Goal: Ask a question

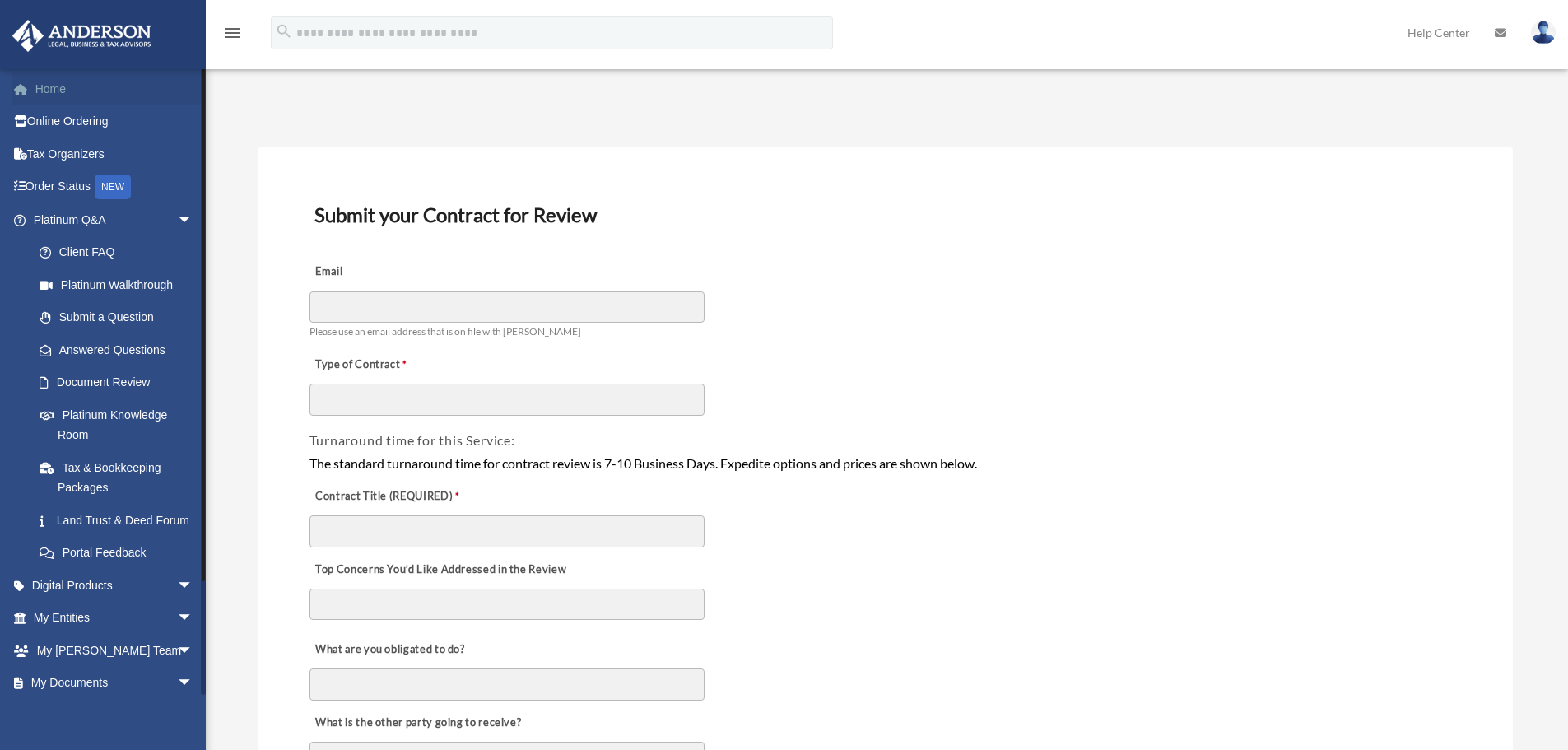
click at [69, 79] on link "Home" at bounding box center [114, 89] width 207 height 33
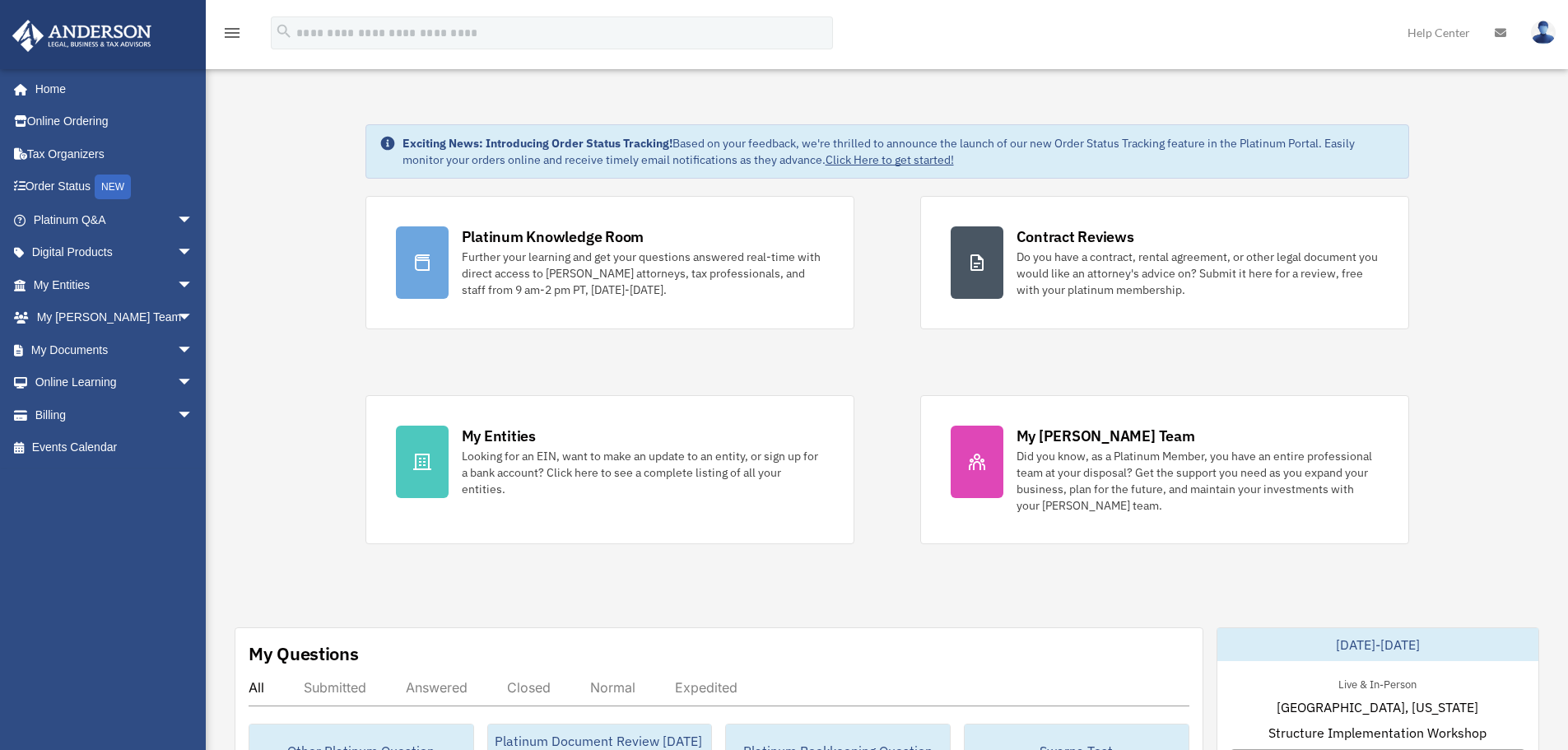
click at [38, 89] on link "Home" at bounding box center [114, 89] width 207 height 33
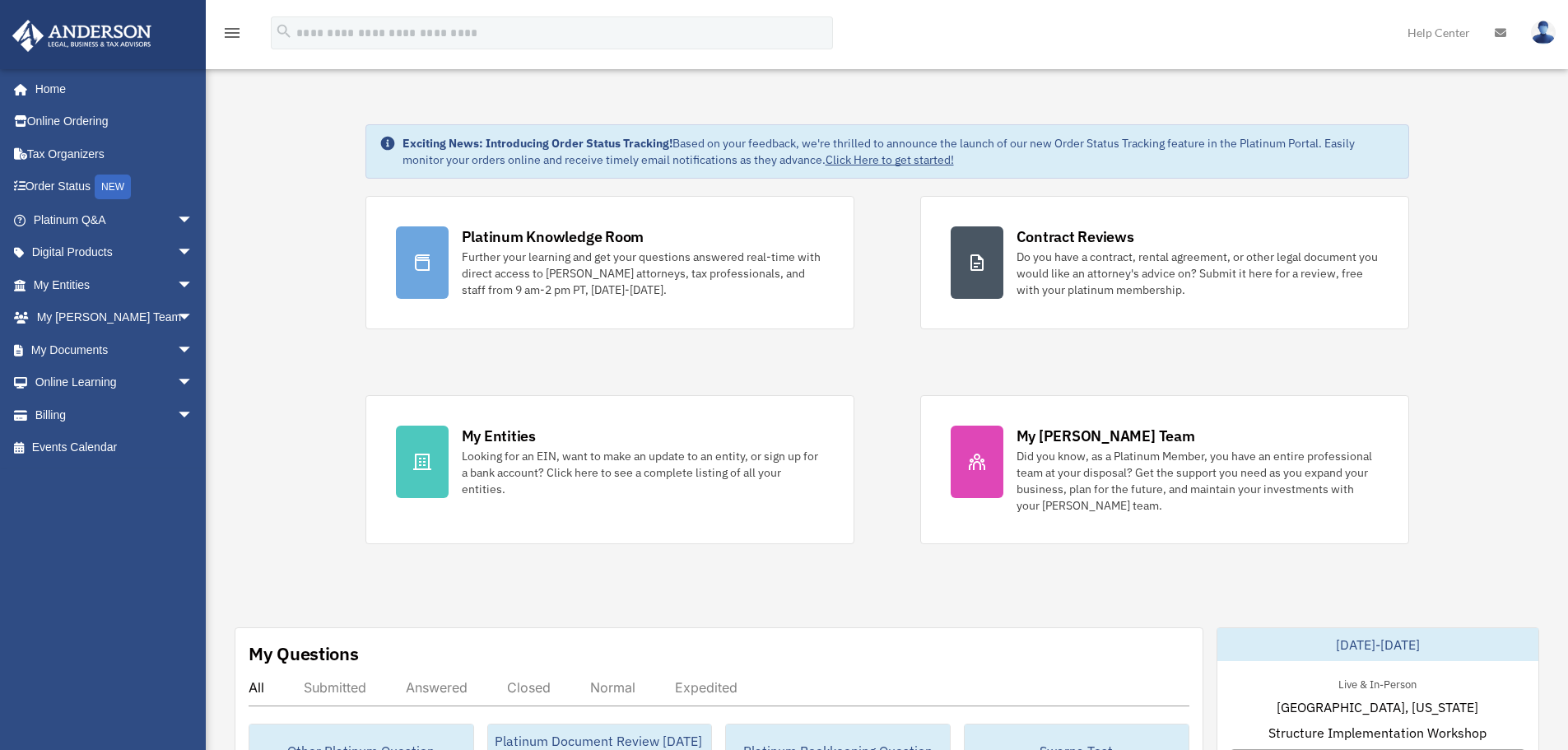
click at [177, 219] on span "arrow_drop_down" at bounding box center [194, 220] width 33 height 34
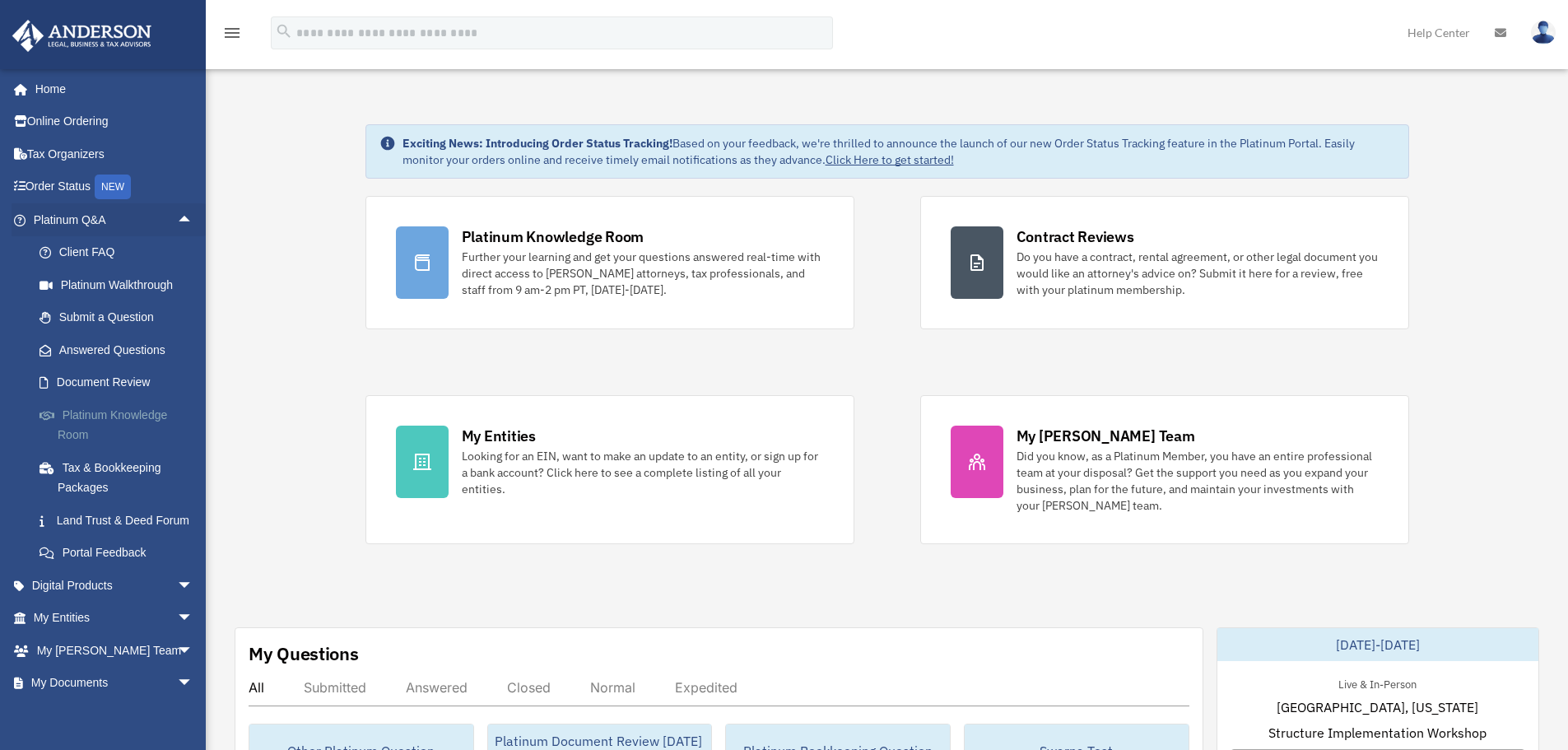
click at [143, 411] on link "Platinum Knowledge Room" at bounding box center [120, 425] width 195 height 52
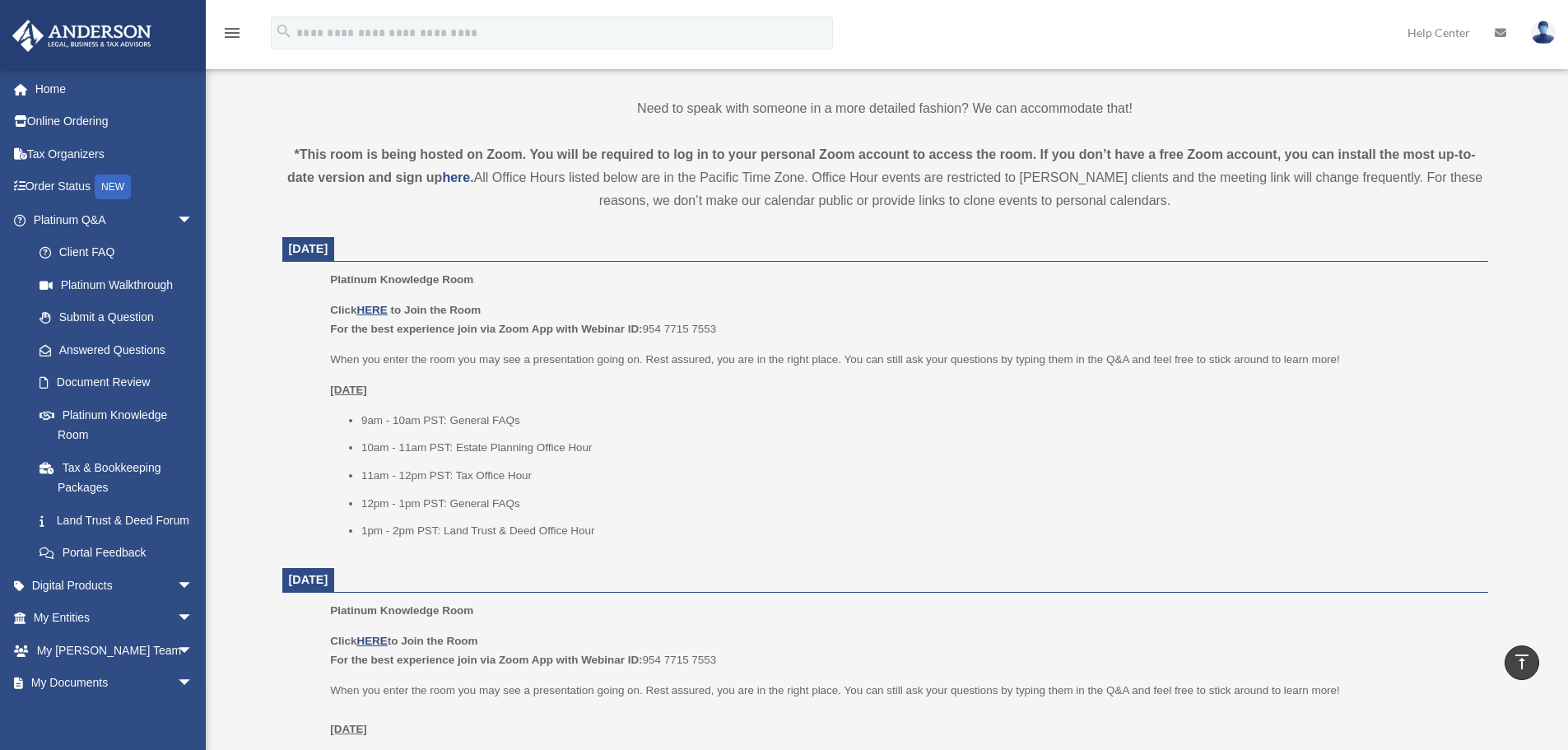
scroll to position [576, 0]
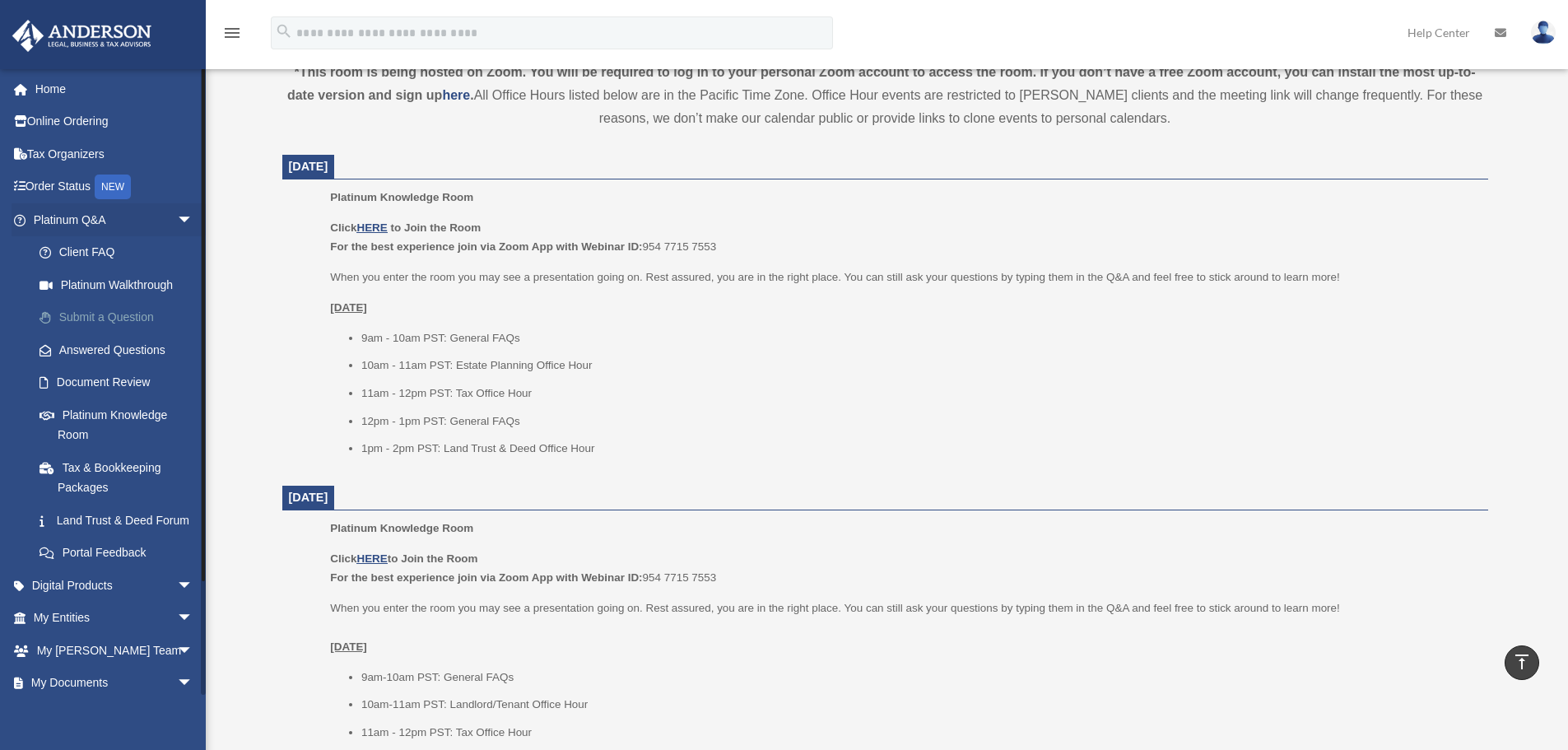
click at [123, 320] on link "Submit a Question" at bounding box center [120, 318] width 195 height 33
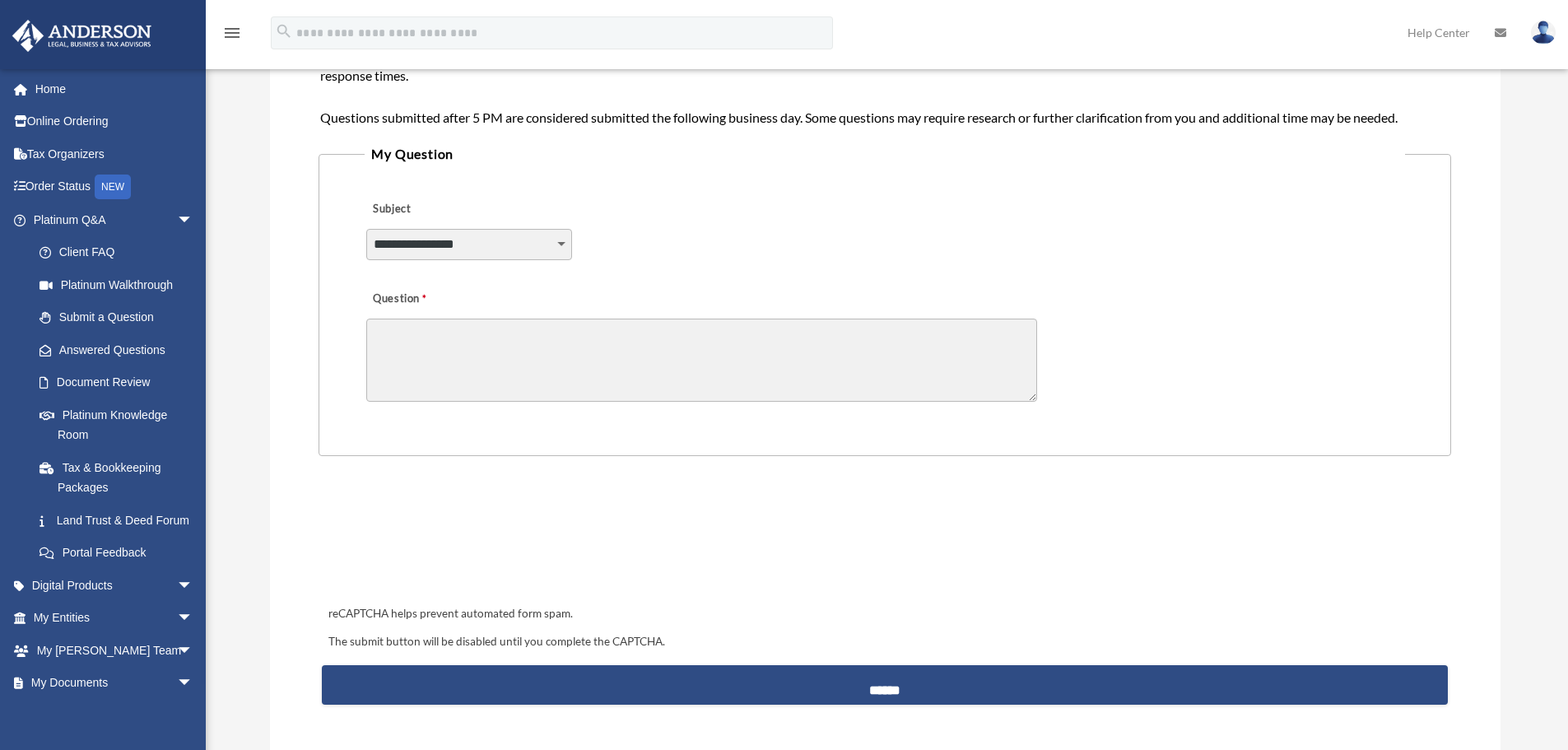
scroll to position [329, 0]
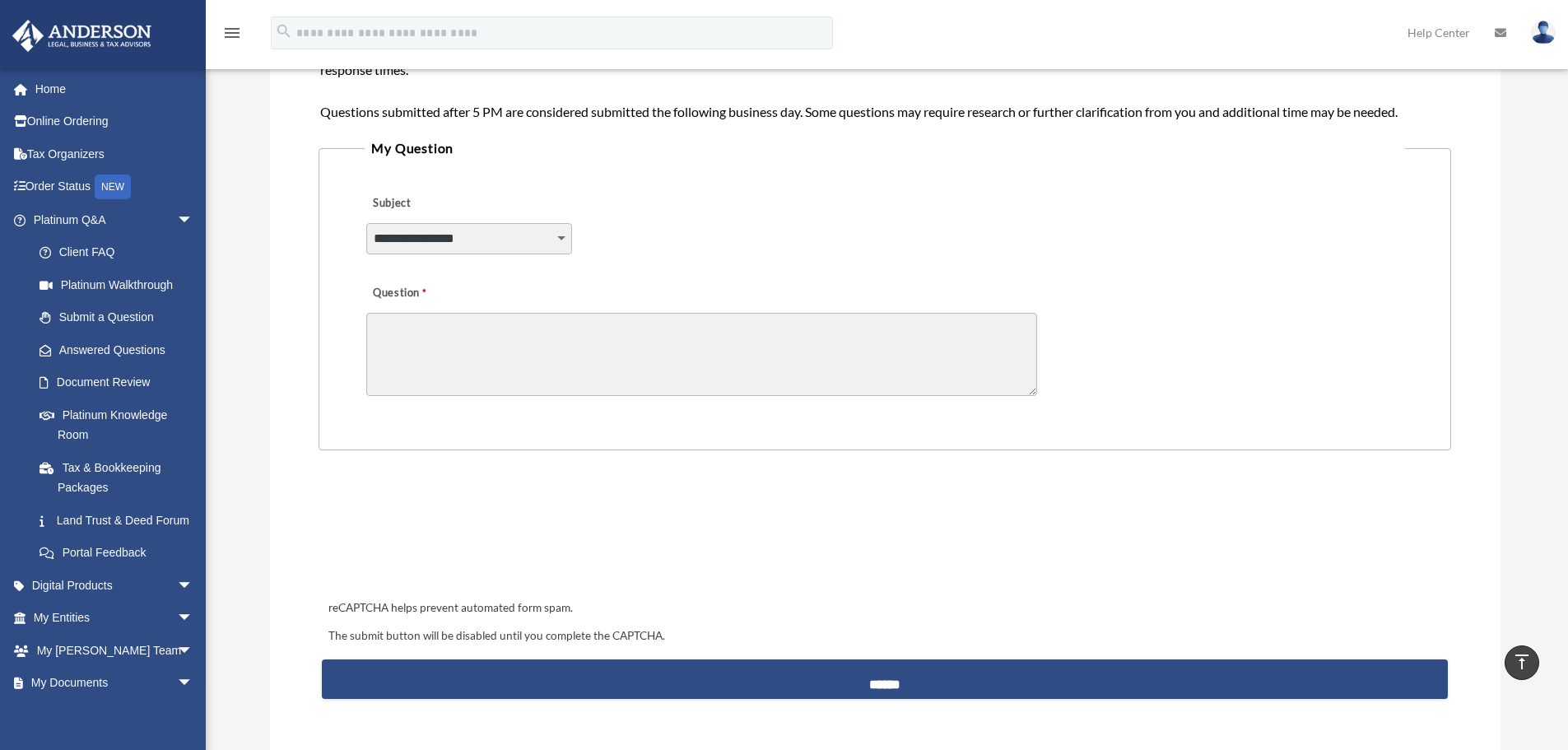
click at [615, 328] on textarea "Question" at bounding box center [702, 354] width 671 height 83
click at [989, 527] on div at bounding box center [885, 534] width 1122 height 65
click at [458, 327] on textarea "Question" at bounding box center [702, 354] width 671 height 83
click at [876, 474] on div "reCAPTCHA helps prevent automated form spam. The submit button will be disabled…" at bounding box center [884, 588] width 1132 height 242
click at [390, 238] on select "**********" at bounding box center [469, 239] width 206 height 31
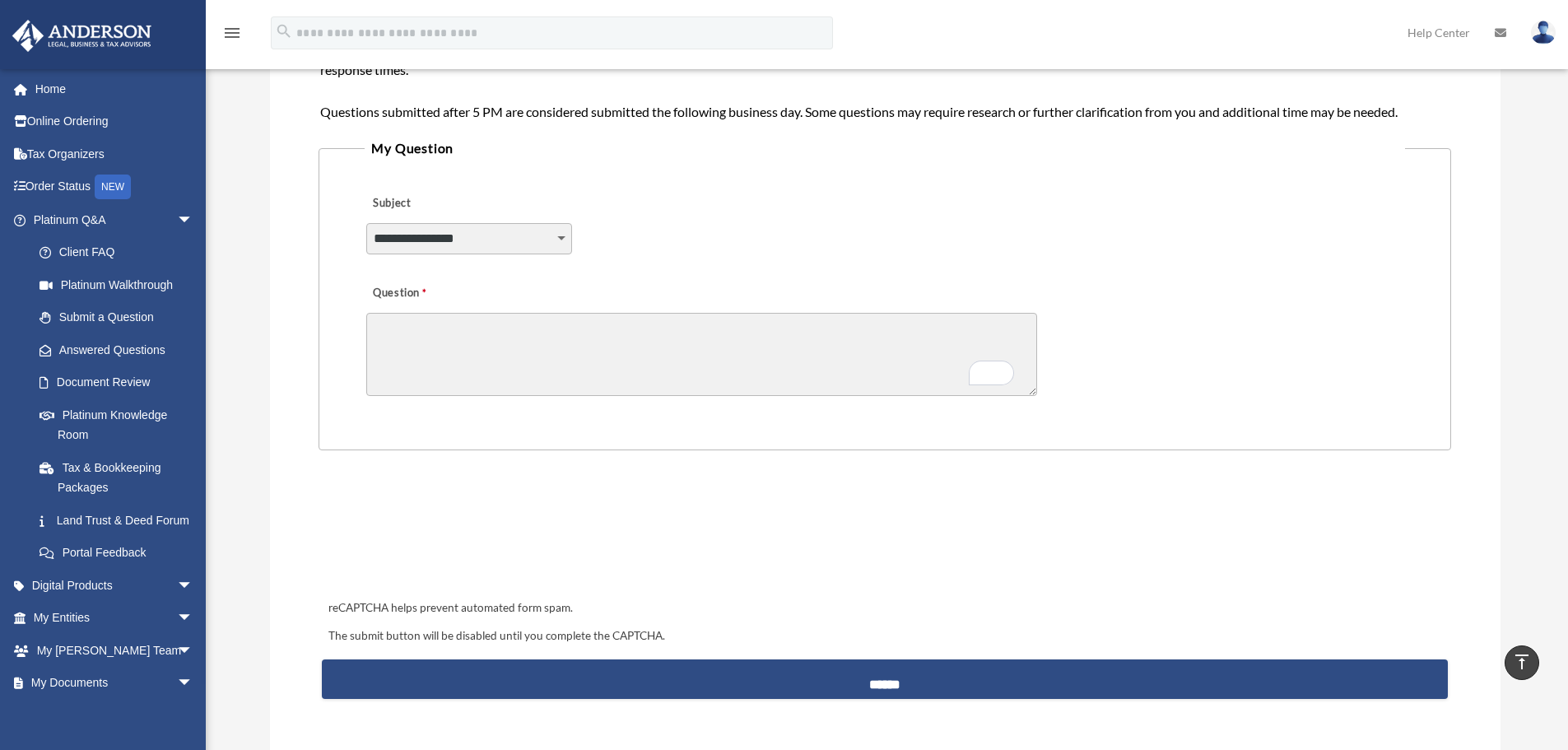
click at [726, 252] on div "**********" at bounding box center [885, 227] width 1040 height 90
click at [501, 241] on select "**********" at bounding box center [469, 239] width 206 height 31
click at [888, 228] on div "**********" at bounding box center [885, 227] width 1040 height 90
click at [913, 527] on div at bounding box center [885, 534] width 1122 height 65
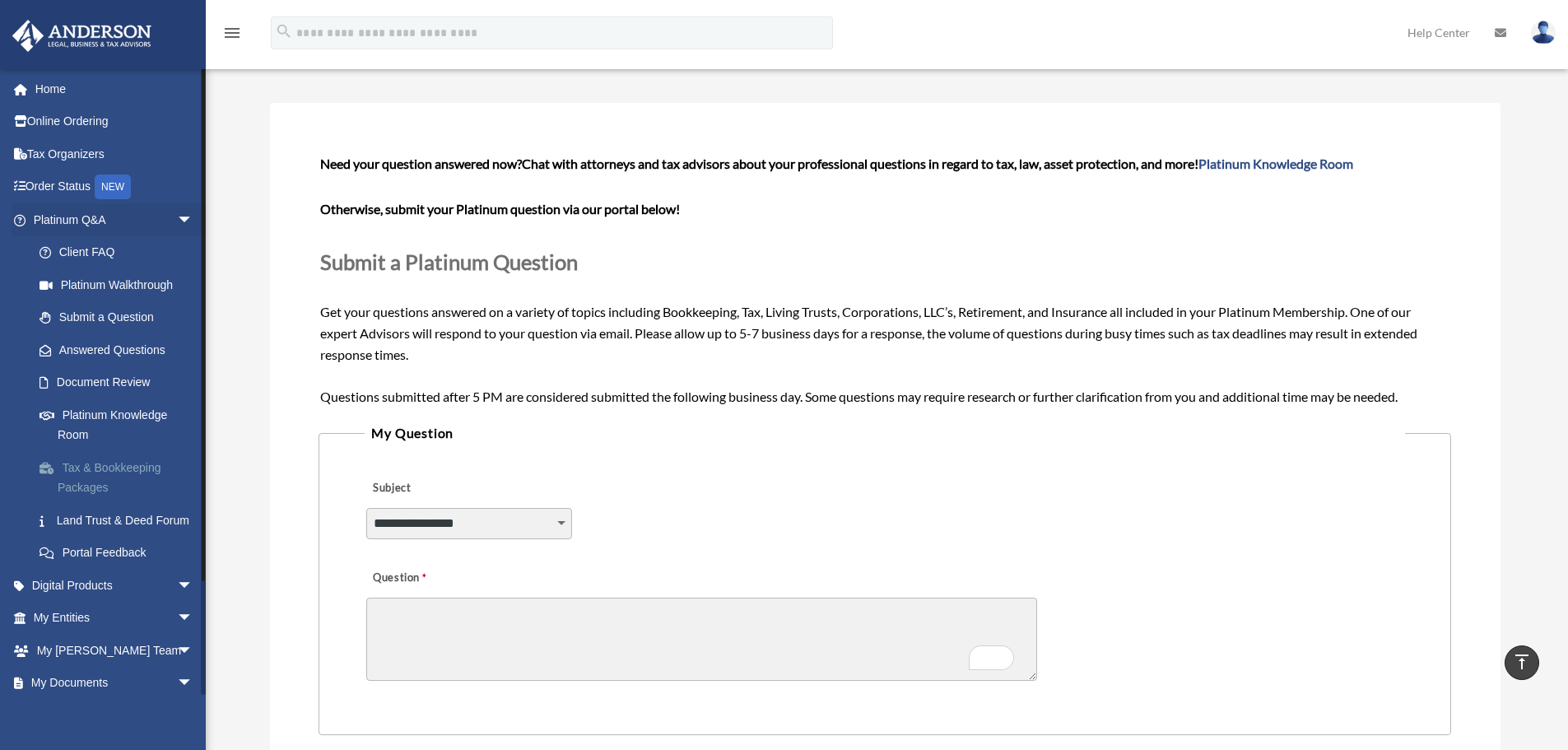
scroll to position [0, 0]
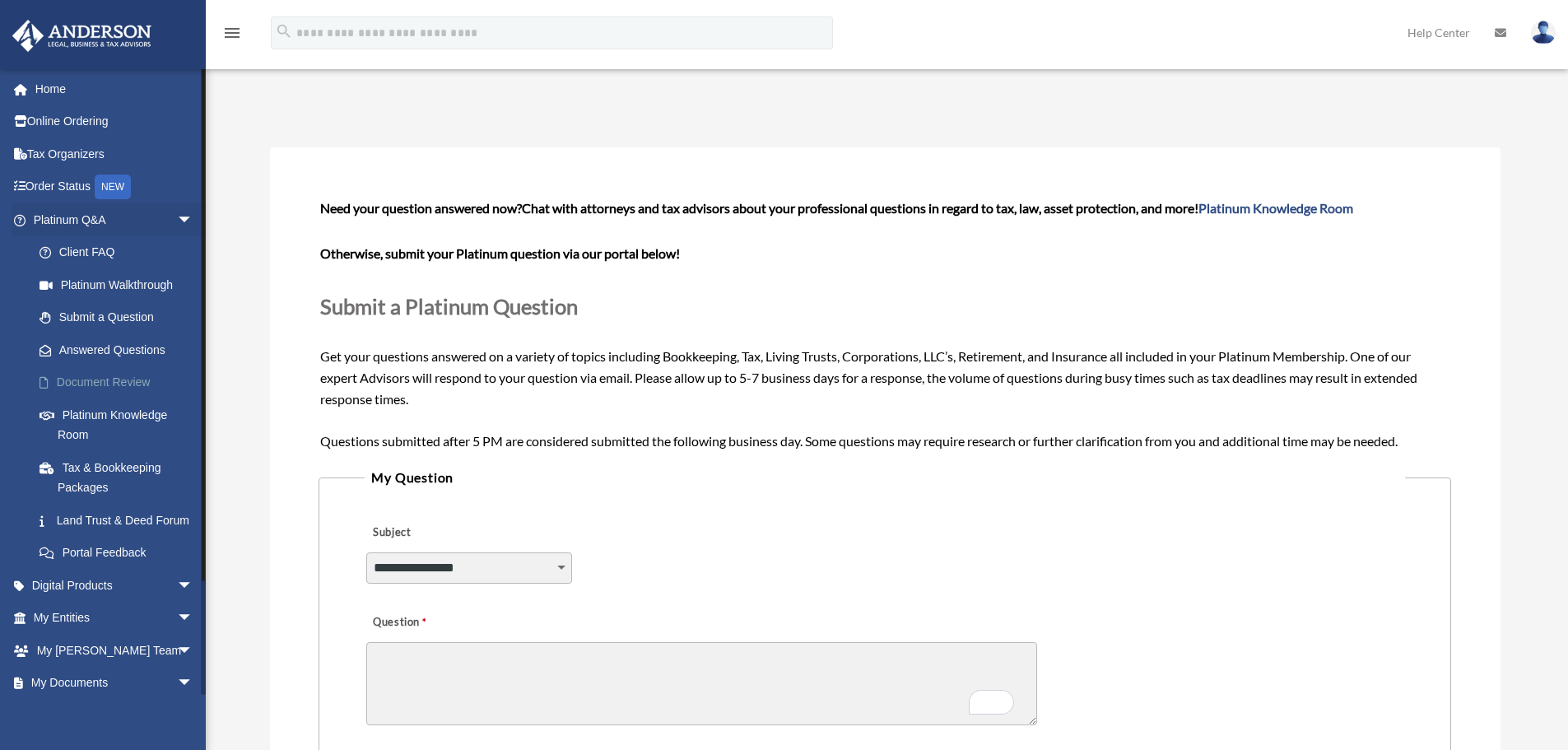
click at [130, 376] on link "Document Review" at bounding box center [120, 383] width 195 height 33
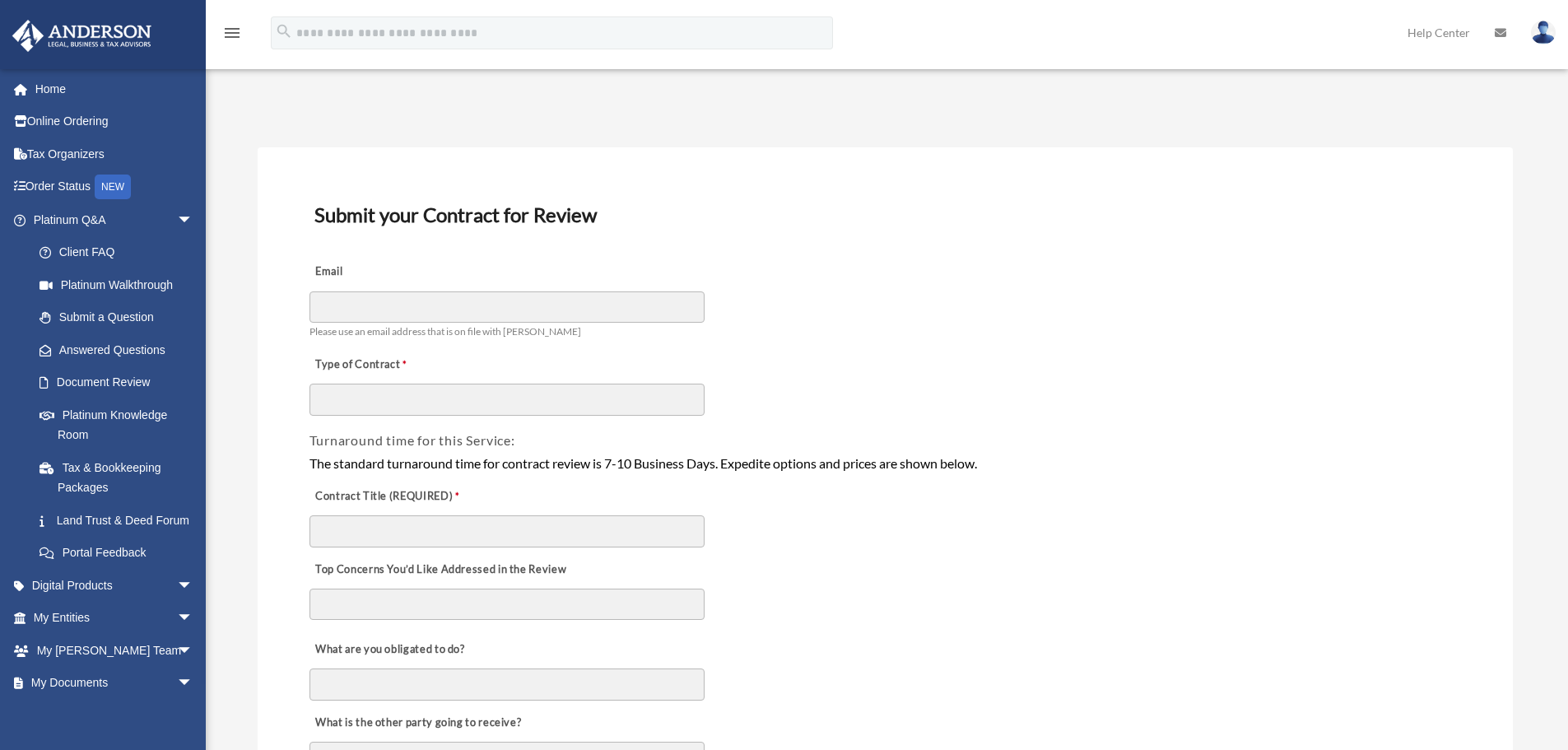
click at [70, 89] on link "Home" at bounding box center [114, 89] width 207 height 33
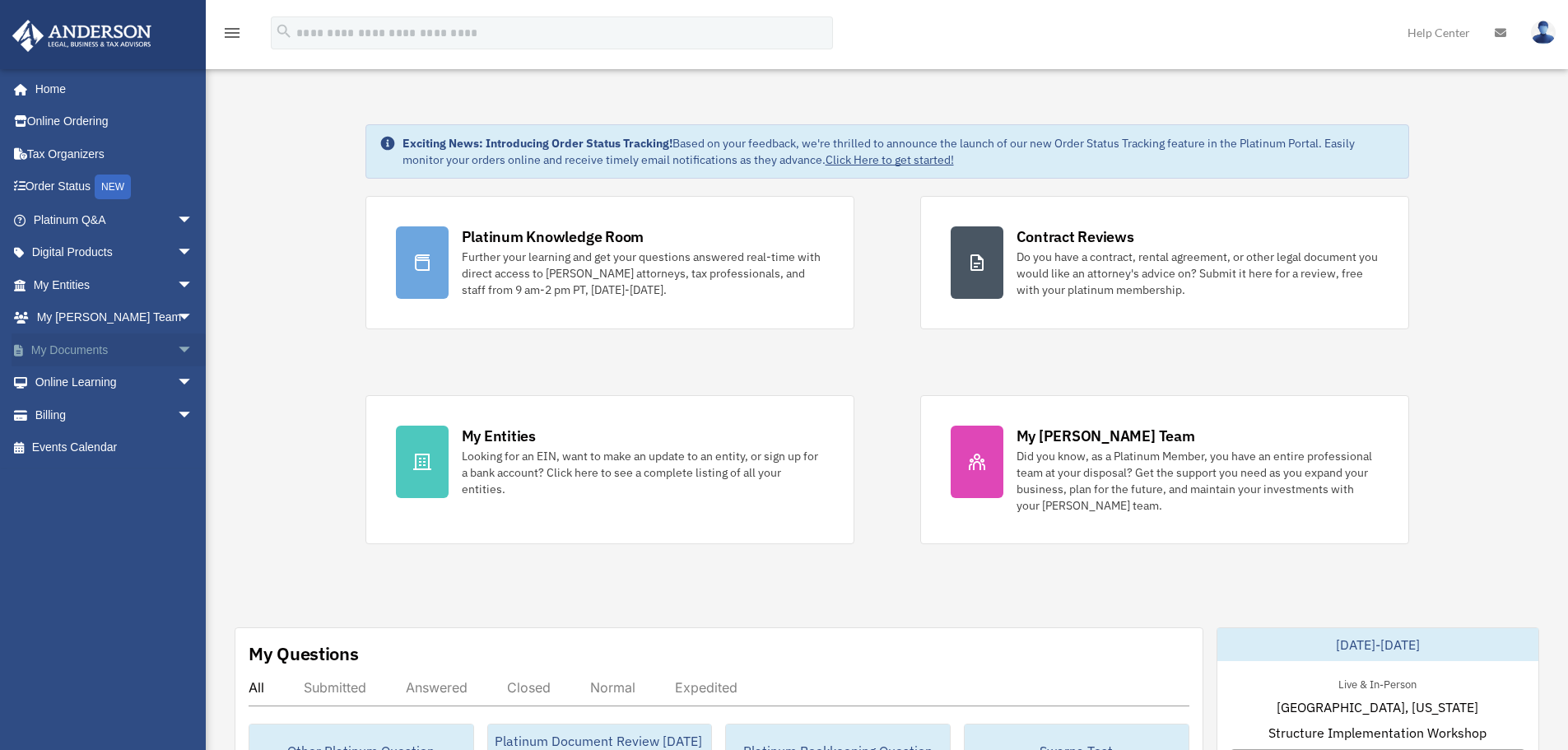
click at [177, 347] on span "arrow_drop_down" at bounding box center [194, 350] width 33 height 34
click at [64, 380] on link "Box" at bounding box center [120, 383] width 195 height 33
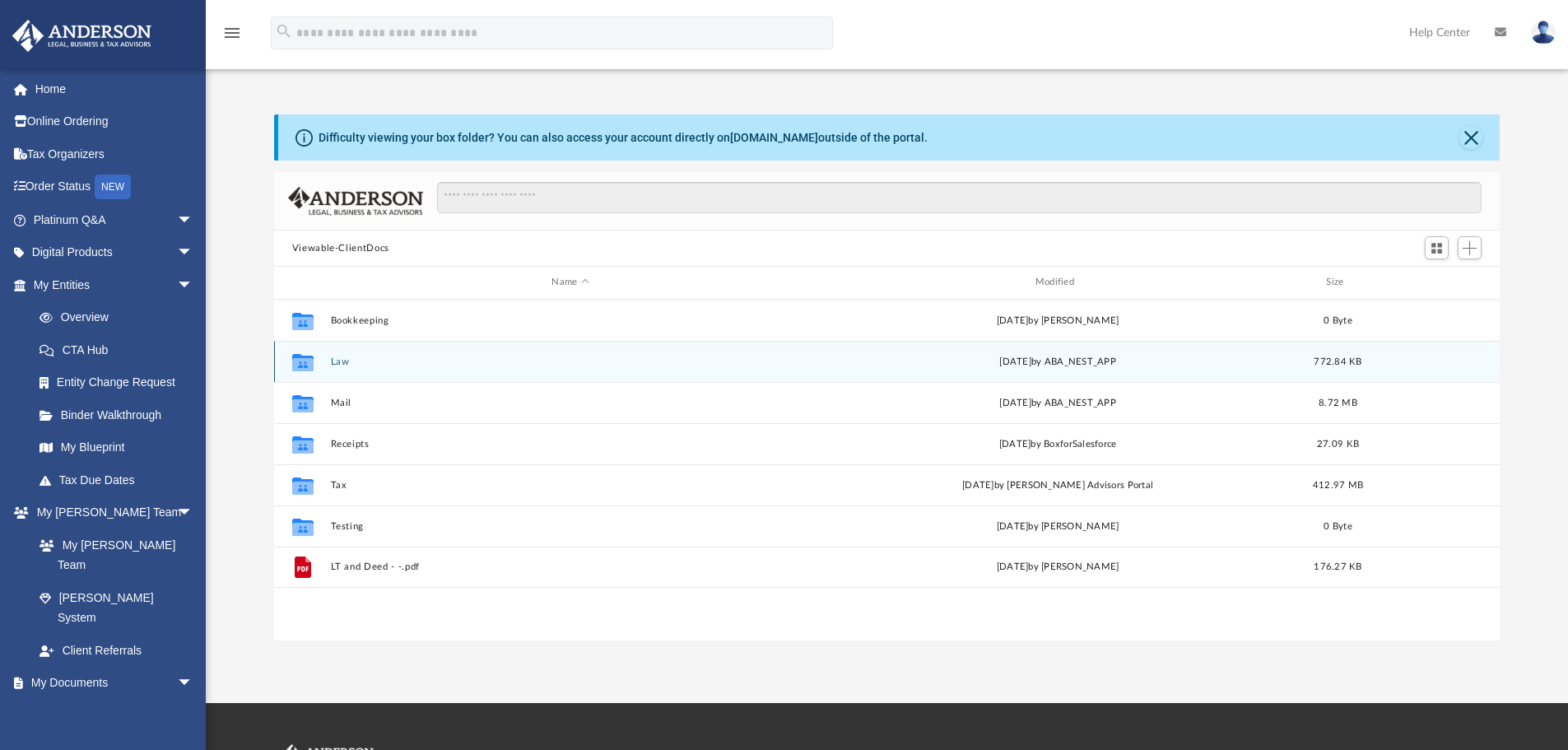
scroll to position [362, 1214]
